Goal: Task Accomplishment & Management: Manage account settings

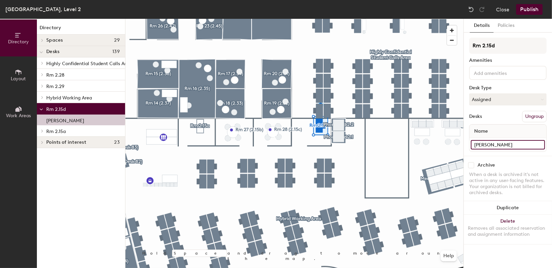
click at [506, 143] on input "[PERSON_NAME]" at bounding box center [508, 144] width 74 height 9
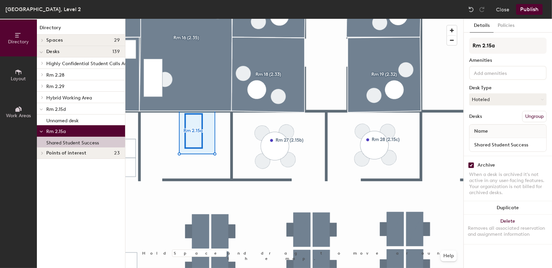
click at [489, 165] on div "Archive" at bounding box center [486, 164] width 17 height 5
click at [473, 165] on input "checkbox" at bounding box center [471, 165] width 6 height 6
checkbox input "false"
click at [529, 11] on button "Publish" at bounding box center [529, 9] width 26 height 11
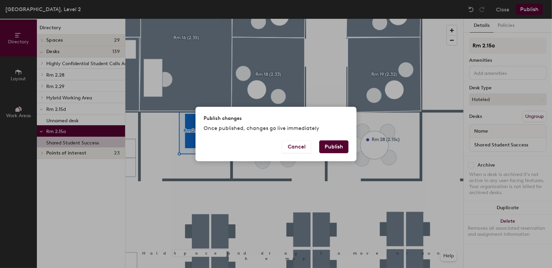
click at [341, 148] on button "Publish" at bounding box center [333, 146] width 29 height 13
click at [345, 203] on div "Publish changes Once published, changes go live immediately Cancel Publish" at bounding box center [276, 134] width 552 height 268
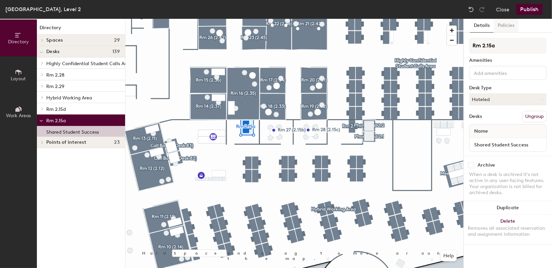
click at [508, 31] on button "Policies" at bounding box center [506, 26] width 25 height 14
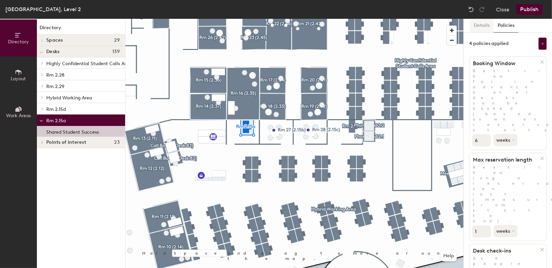
click at [479, 25] on button "Details" at bounding box center [482, 26] width 24 height 14
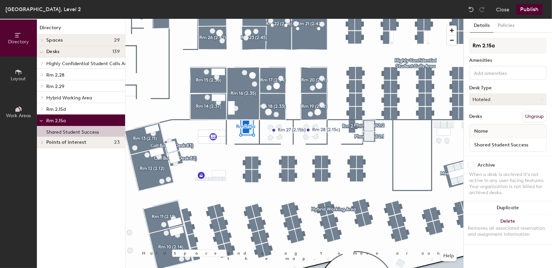
click at [502, 96] on button "Hoteled" at bounding box center [507, 99] width 77 height 12
click at [485, 130] on div "Hot" at bounding box center [503, 130] width 67 height 10
click at [525, 8] on button "Publish" at bounding box center [529, 9] width 26 height 11
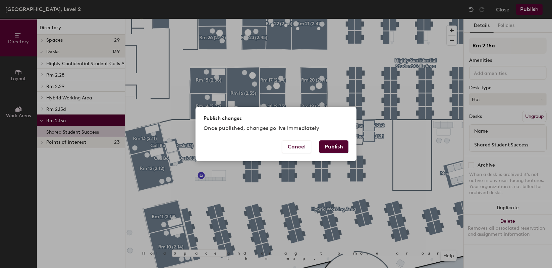
click at [335, 146] on button "Publish" at bounding box center [333, 146] width 29 height 13
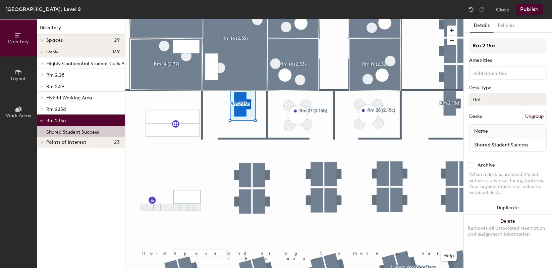
click at [499, 97] on button "Hot" at bounding box center [507, 99] width 77 height 12
click at [504, 29] on button "Policies" at bounding box center [506, 26] width 25 height 14
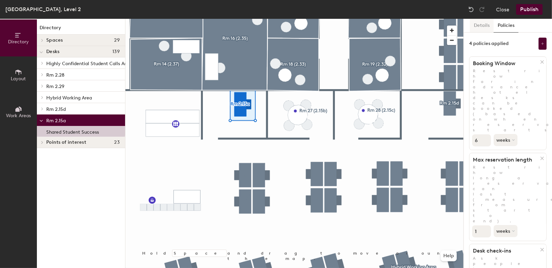
click at [472, 24] on button "Details" at bounding box center [482, 26] width 24 height 14
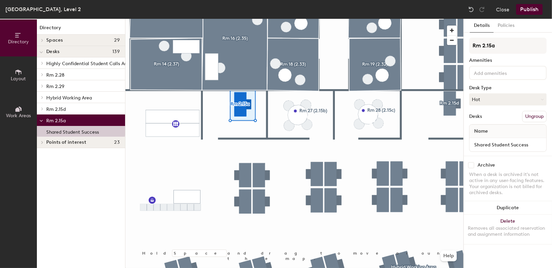
click at [322, 19] on div at bounding box center [294, 19] width 338 height 0
click at [534, 117] on button "Ungroup" at bounding box center [534, 116] width 24 height 11
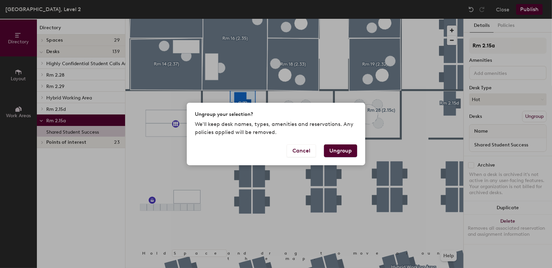
click at [334, 149] on button "Ungroup" at bounding box center [340, 150] width 33 height 13
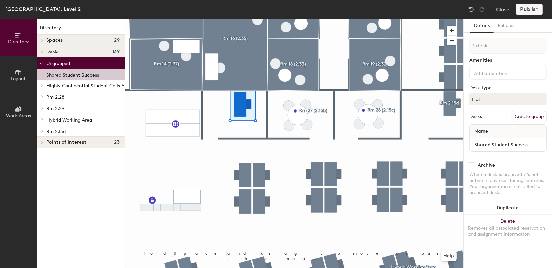
click at [532, 114] on button "Create group" at bounding box center [529, 116] width 35 height 11
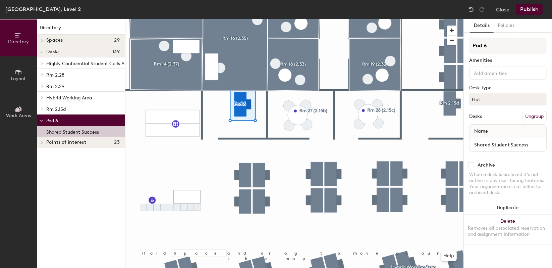
click at [444, 47] on div "Directory Layout Work Areas Directory Spaces 29 Advice Desk 3 Advice Desk 4 Adv…" at bounding box center [276, 143] width 552 height 249
type input "Rm 2.15a"
click at [537, 13] on button "Publish" at bounding box center [529, 9] width 26 height 11
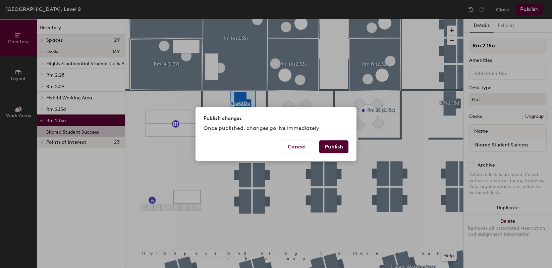
click at [331, 152] on button "Publish" at bounding box center [333, 146] width 29 height 13
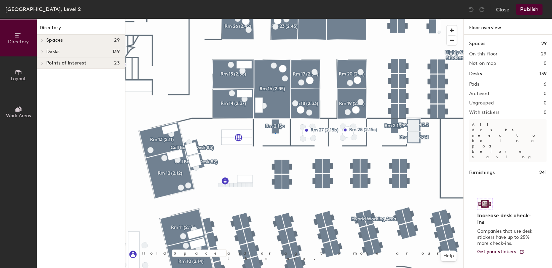
click at [275, 19] on div at bounding box center [294, 19] width 338 height 0
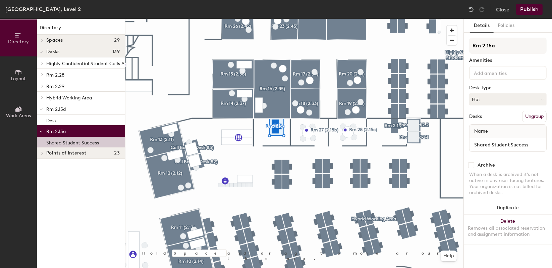
click at [393, 19] on div at bounding box center [294, 19] width 338 height 0
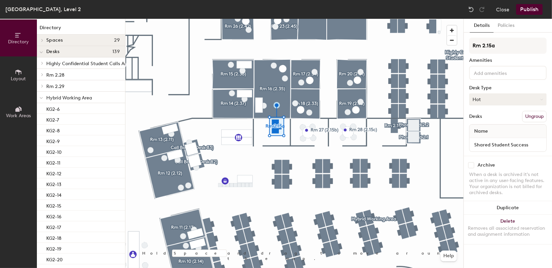
click at [494, 101] on button "Hot" at bounding box center [507, 99] width 77 height 12
click at [489, 139] on div "Hoteled" at bounding box center [503, 140] width 67 height 10
click at [501, 101] on button "Assigned" at bounding box center [507, 99] width 77 height 12
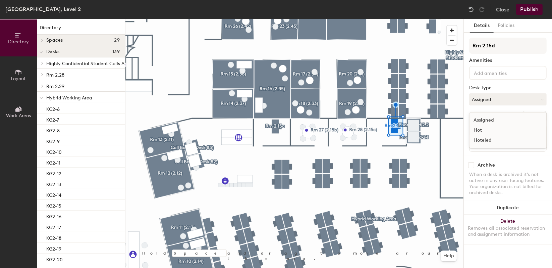
click at [489, 136] on div "Hoteled" at bounding box center [503, 140] width 67 height 10
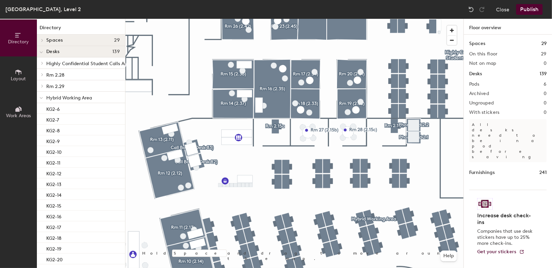
click at [533, 12] on button "Publish" at bounding box center [529, 9] width 26 height 11
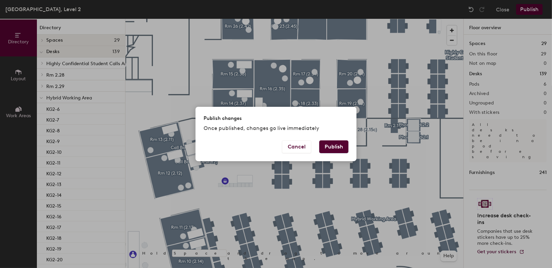
click at [340, 146] on button "Publish" at bounding box center [333, 146] width 29 height 13
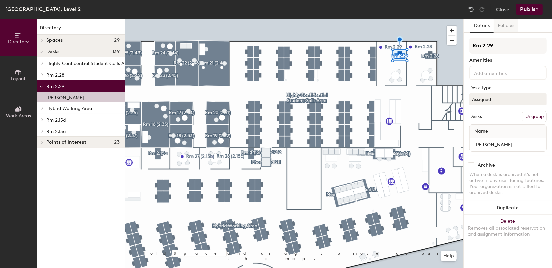
click at [512, 27] on button "Policies" at bounding box center [506, 26] width 25 height 14
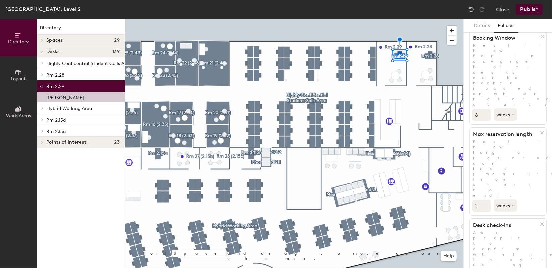
scroll to position [37, 0]
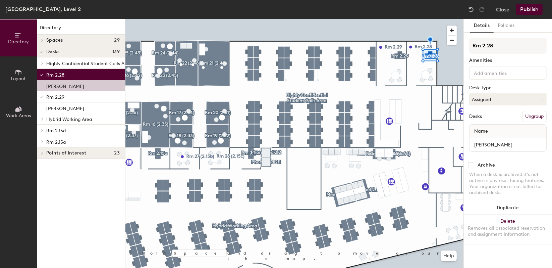
click at [510, 33] on div "Details Policies Rm 2.28 Amenities Desk Type Assigned Desks Ungroup Name [PERSO…" at bounding box center [508, 143] width 88 height 249
drag, startPoint x: 510, startPoint y: 33, endPoint x: 508, endPoint y: 26, distance: 6.9
click at [508, 26] on button "Policies" at bounding box center [506, 26] width 25 height 14
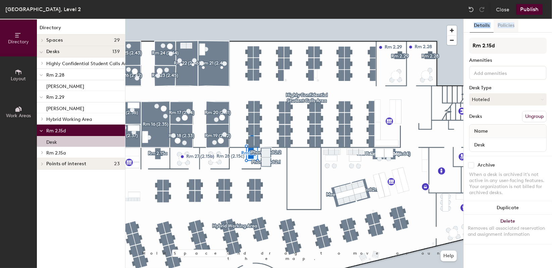
click at [507, 23] on button "Policies" at bounding box center [506, 26] width 25 height 14
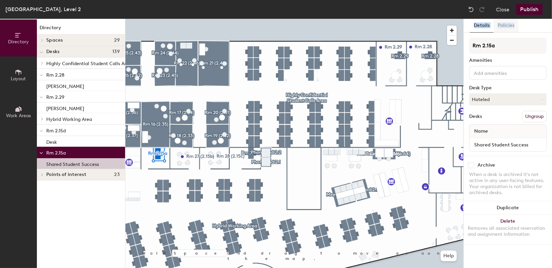
click at [512, 23] on button "Policies" at bounding box center [506, 26] width 25 height 14
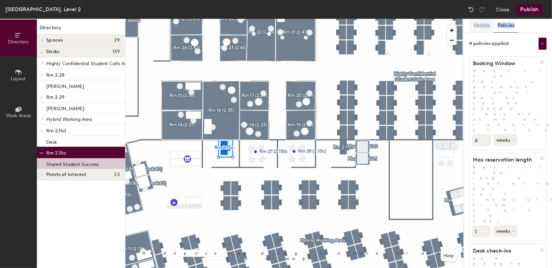
click at [486, 24] on button "Details" at bounding box center [482, 26] width 24 height 14
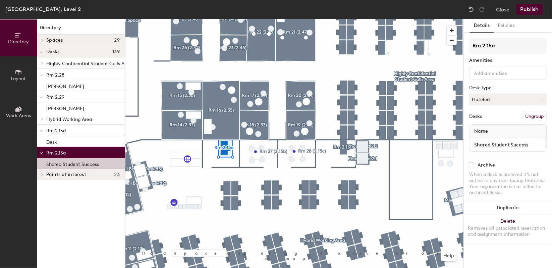
click at [476, 165] on div "Archive" at bounding box center [507, 165] width 77 height 6
click at [475, 165] on div "Archive" at bounding box center [507, 165] width 77 height 6
click at [473, 165] on input "checkbox" at bounding box center [471, 165] width 6 height 6
checkbox input "true"
click at [533, 13] on button "Publish" at bounding box center [529, 9] width 26 height 11
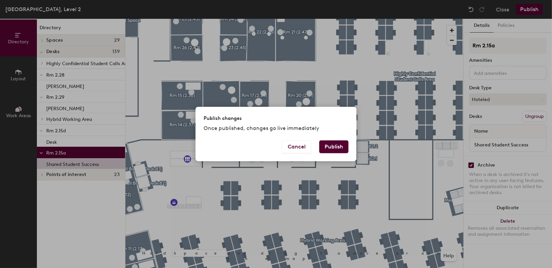
click at [338, 146] on button "Publish" at bounding box center [333, 146] width 29 height 13
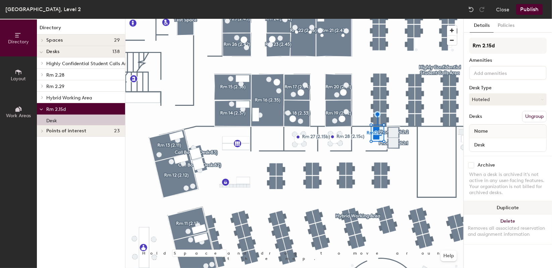
click at [499, 209] on button "Duplicate" at bounding box center [508, 207] width 88 height 13
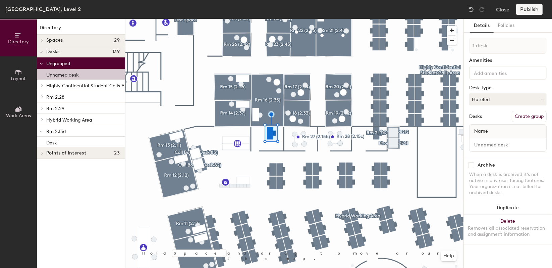
click at [491, 76] on input at bounding box center [503, 72] width 60 height 8
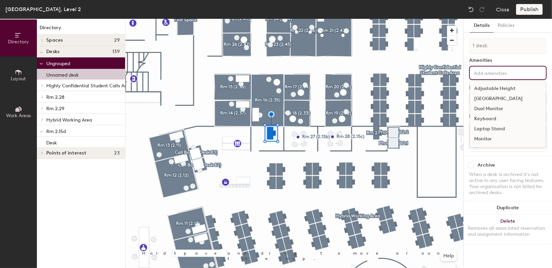
click at [492, 75] on input at bounding box center [503, 72] width 60 height 8
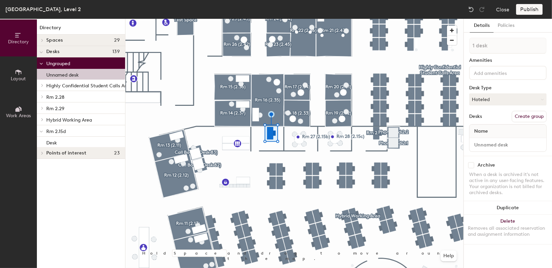
click at [508, 58] on div "Amenities" at bounding box center [507, 60] width 77 height 5
drag, startPoint x: 492, startPoint y: 44, endPoint x: 490, endPoint y: 63, distance: 19.2
click at [490, 63] on div "1 desk Amenities Desk Type Hoteled Desks Create group Name" at bounding box center [507, 97] width 77 height 118
click at [538, 118] on button "Create group" at bounding box center [529, 116] width 35 height 11
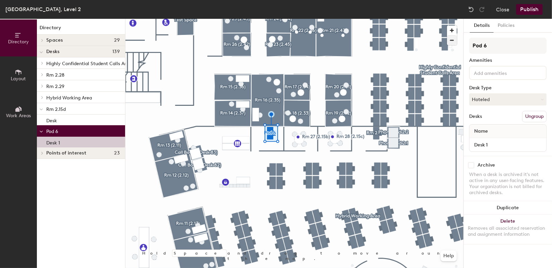
click at [428, 43] on div "Directory Layout Work Areas Directory Spaces 29 Advice Desk 3 Advice Desk 4 Adv…" at bounding box center [276, 143] width 552 height 249
type input "L"
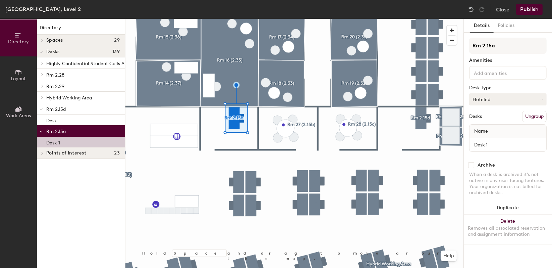
type input "Rm 2.15a"
click at [504, 101] on button "Hoteled" at bounding box center [507, 99] width 77 height 12
click at [510, 22] on button "Policies" at bounding box center [506, 26] width 25 height 14
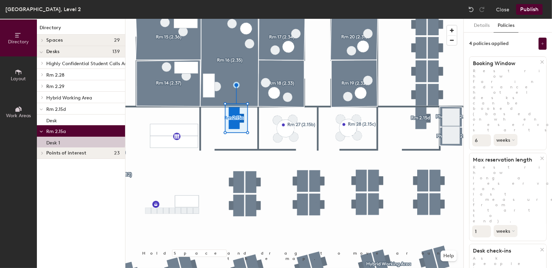
click at [527, 7] on button "Publish" at bounding box center [529, 9] width 26 height 11
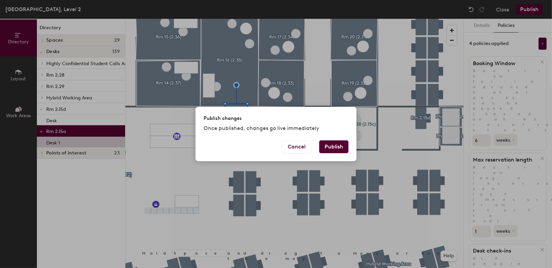
click at [335, 139] on div "Publish changes Once published, changes go live immediately" at bounding box center [276, 123] width 161 height 33
click at [338, 145] on button "Publish" at bounding box center [333, 146] width 29 height 13
